Goal: Task Accomplishment & Management: Complete application form

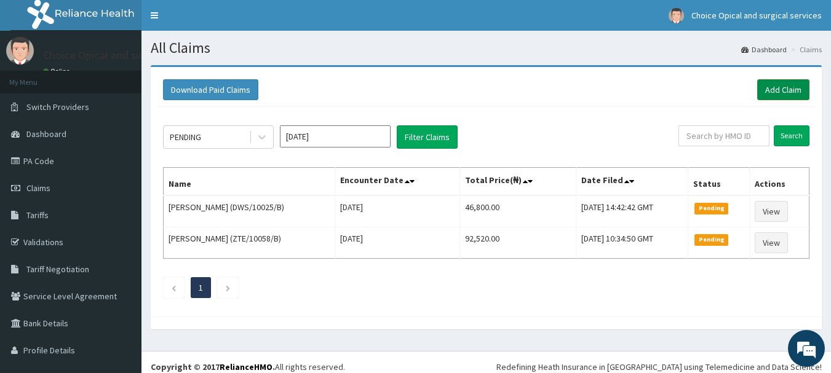
click at [757, 92] on link "Add Claim" at bounding box center [783, 89] width 52 height 21
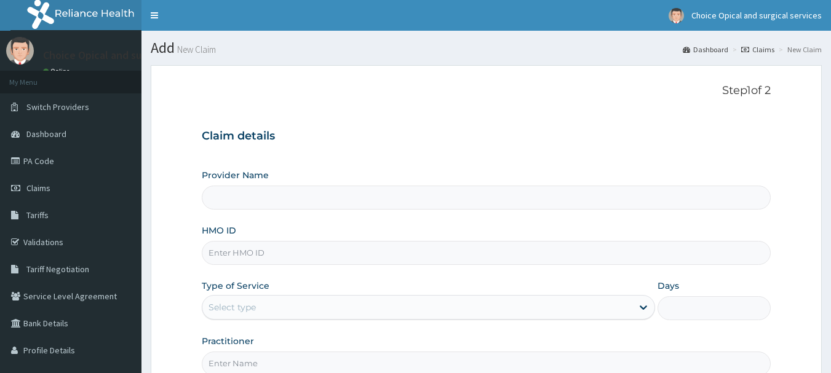
click at [291, 201] on input "Provider Name" at bounding box center [486, 198] width 569 height 24
click at [288, 248] on input "HMO ID" at bounding box center [486, 253] width 569 height 24
type input "Choice Opticals and surgical services - ikeja"
click at [288, 248] on input "HMO ID" at bounding box center [486, 253] width 569 height 24
paste input "PWP/10086/A"
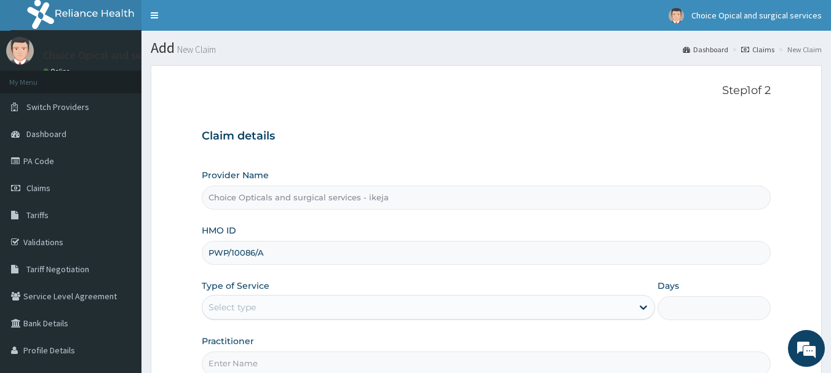
type input "PWP/10086/A"
click at [424, 302] on div "Select type" at bounding box center [417, 308] width 430 height 20
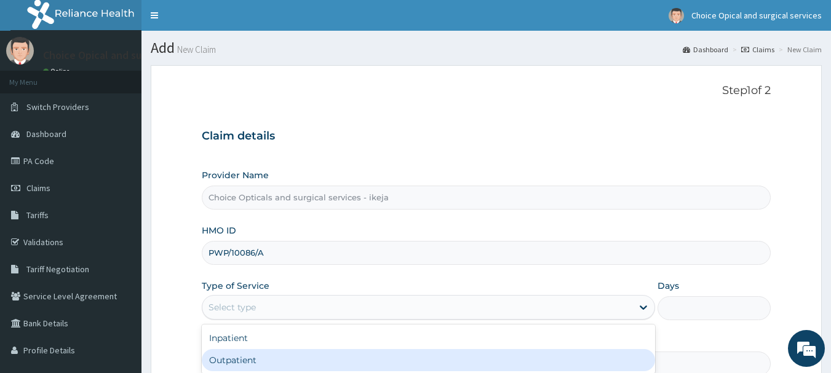
click at [369, 361] on div "Outpatient" at bounding box center [428, 360] width 453 height 22
type input "1"
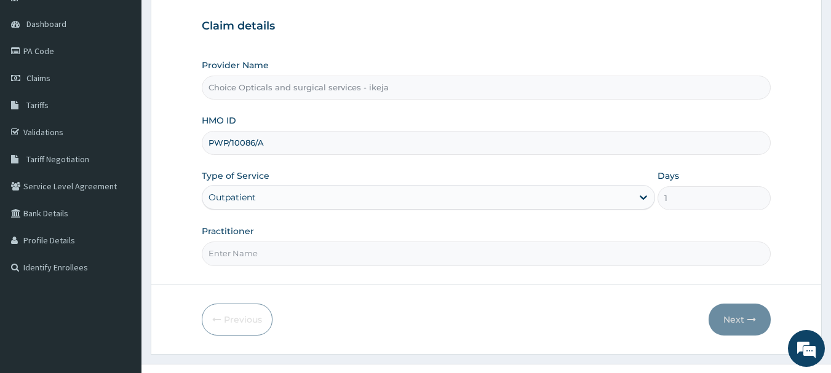
scroll to position [123, 0]
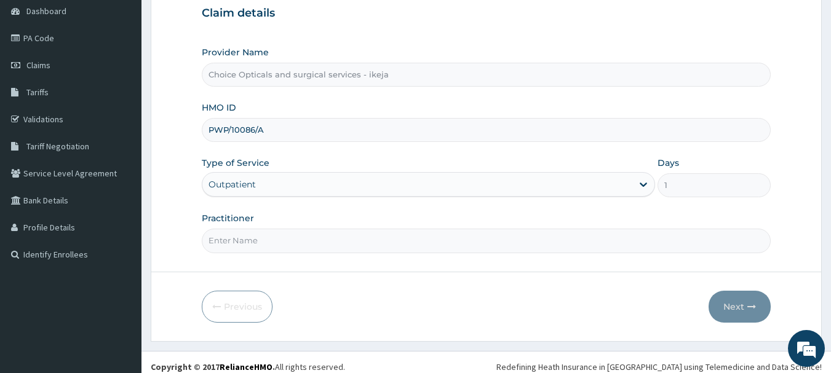
drag, startPoint x: 465, startPoint y: 227, endPoint x: 463, endPoint y: 244, distance: 17.3
click at [464, 235] on div "Practitioner" at bounding box center [486, 232] width 569 height 41
click at [463, 245] on input "Practitioner" at bounding box center [486, 241] width 569 height 24
type input "DR JUDITH"
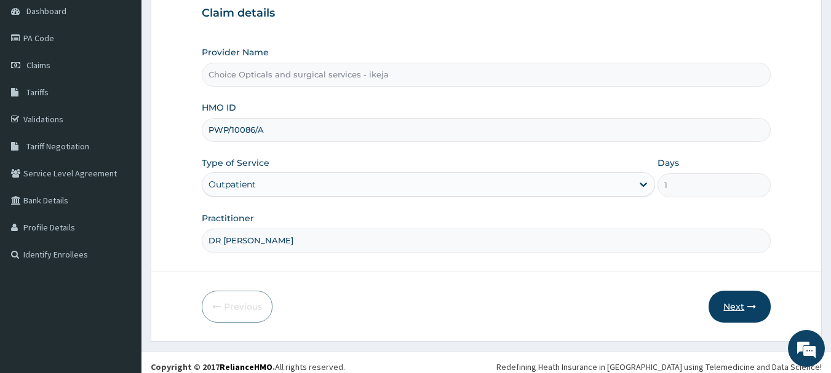
click at [730, 301] on button "Next" at bounding box center [739, 307] width 62 height 32
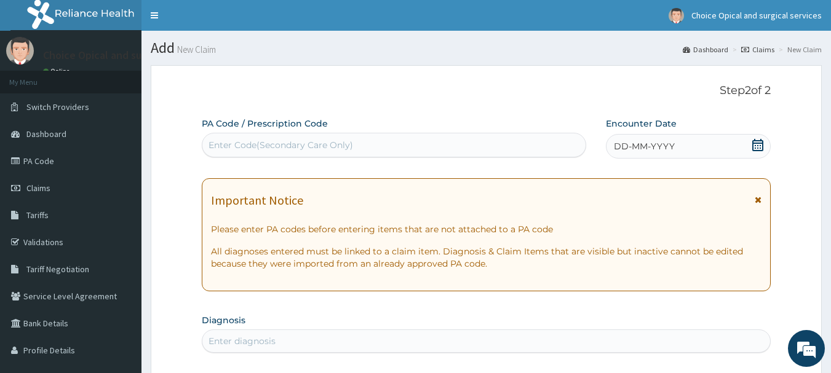
click at [342, 143] on div "Enter Code(Secondary Care Only)" at bounding box center [280, 145] width 144 height 12
paste input "PA/52D094"
type input "PA/52D094"
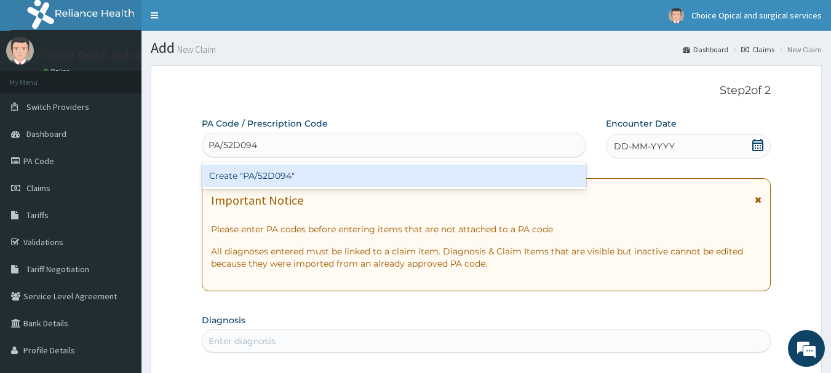
click at [341, 176] on div "Create "PA/52D094"" at bounding box center [394, 176] width 385 height 22
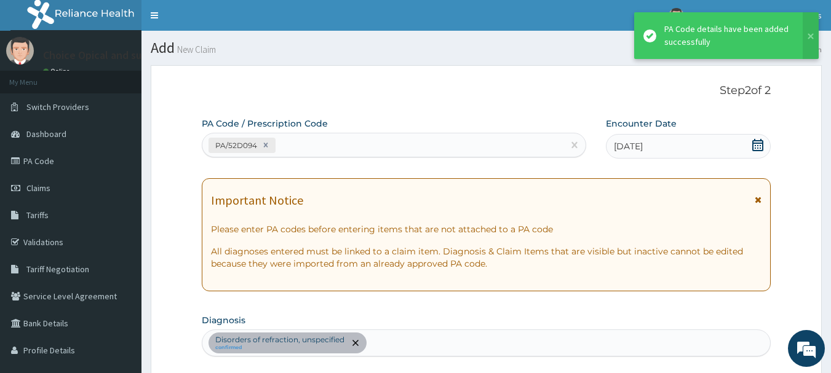
scroll to position [452, 0]
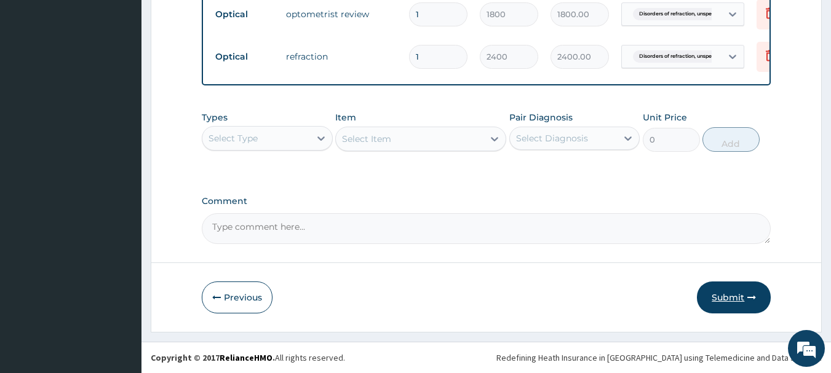
click at [740, 293] on button "Submit" at bounding box center [734, 298] width 74 height 32
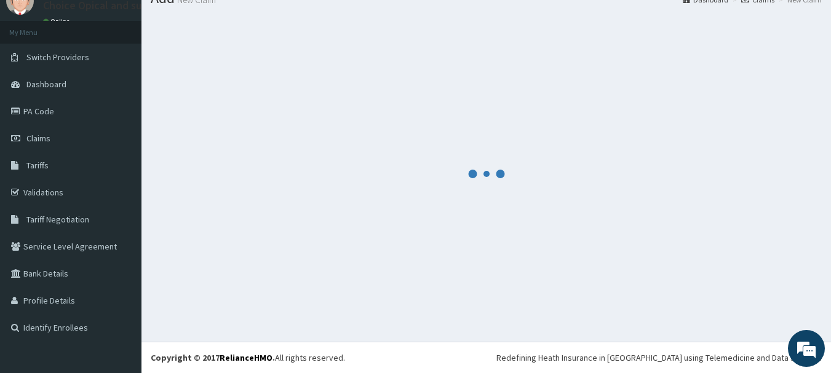
scroll to position [50, 0]
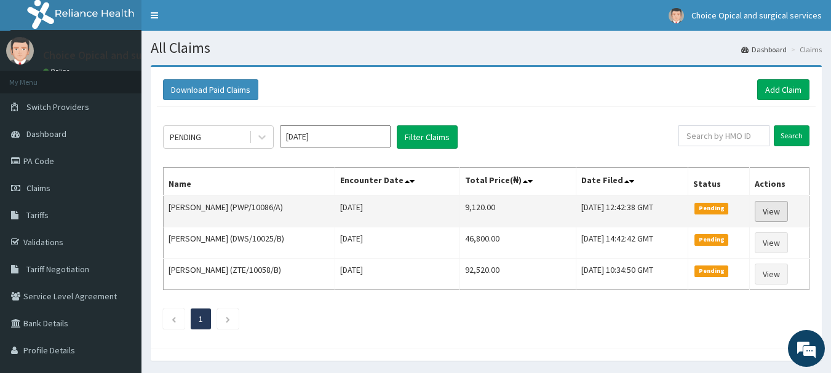
click at [765, 207] on link "View" at bounding box center [770, 211] width 33 height 21
